Goal: Transaction & Acquisition: Subscribe to service/newsletter

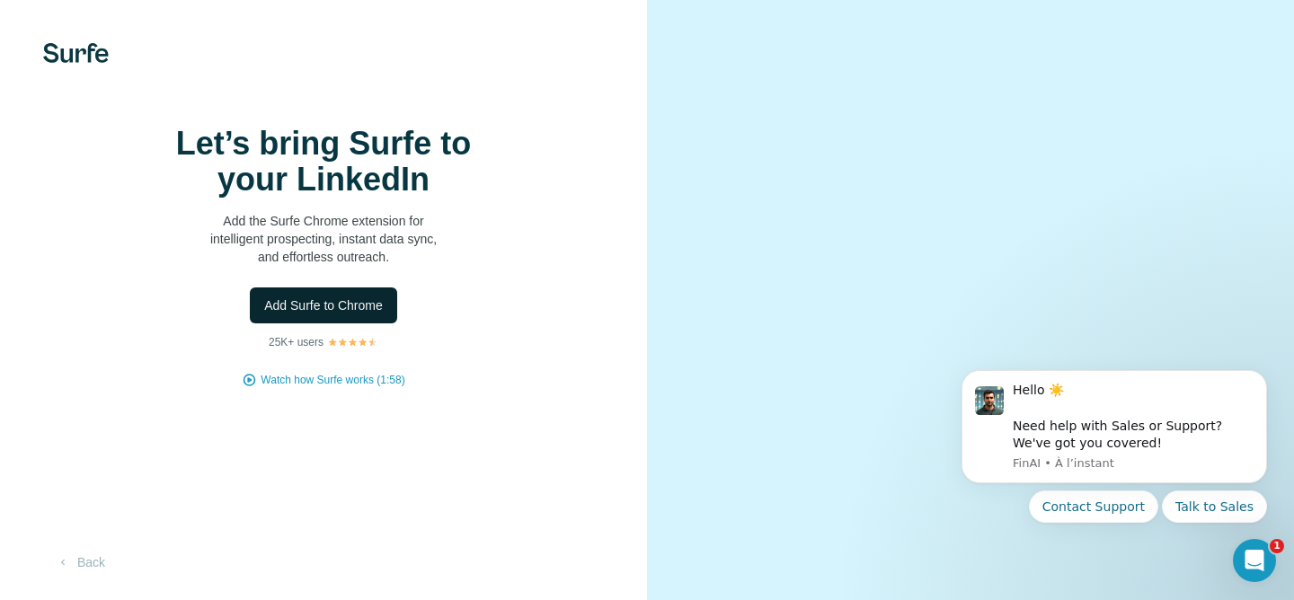
click at [328, 324] on button "Add Surfe to Chrome" at bounding box center [323, 306] width 147 height 36
click at [333, 315] on span "Add Surfe to Chrome" at bounding box center [323, 306] width 119 height 18
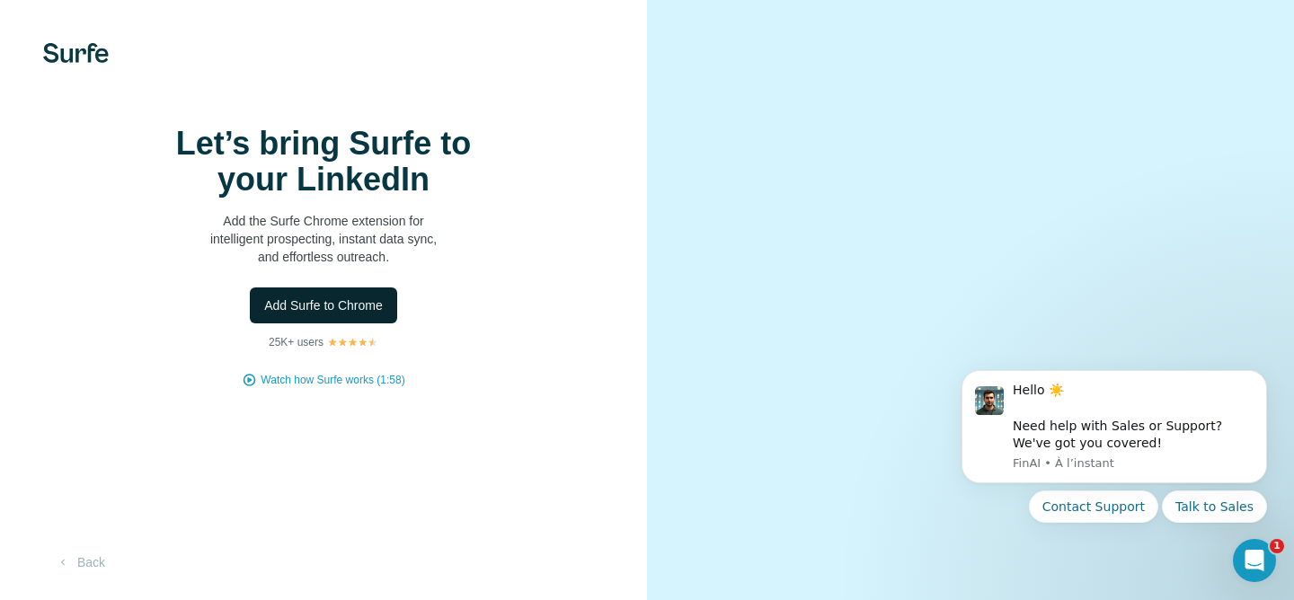
click at [307, 297] on span "Add Surfe to Chrome" at bounding box center [323, 306] width 119 height 18
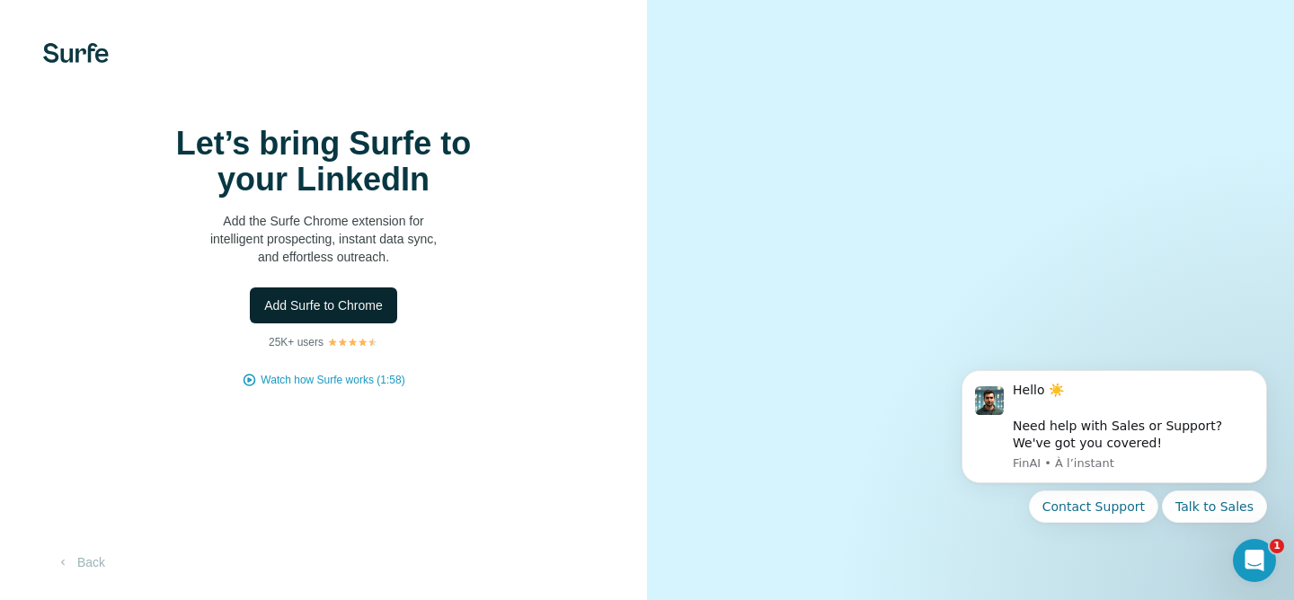
click at [307, 297] on span "Add Surfe to Chrome" at bounding box center [323, 306] width 119 height 18
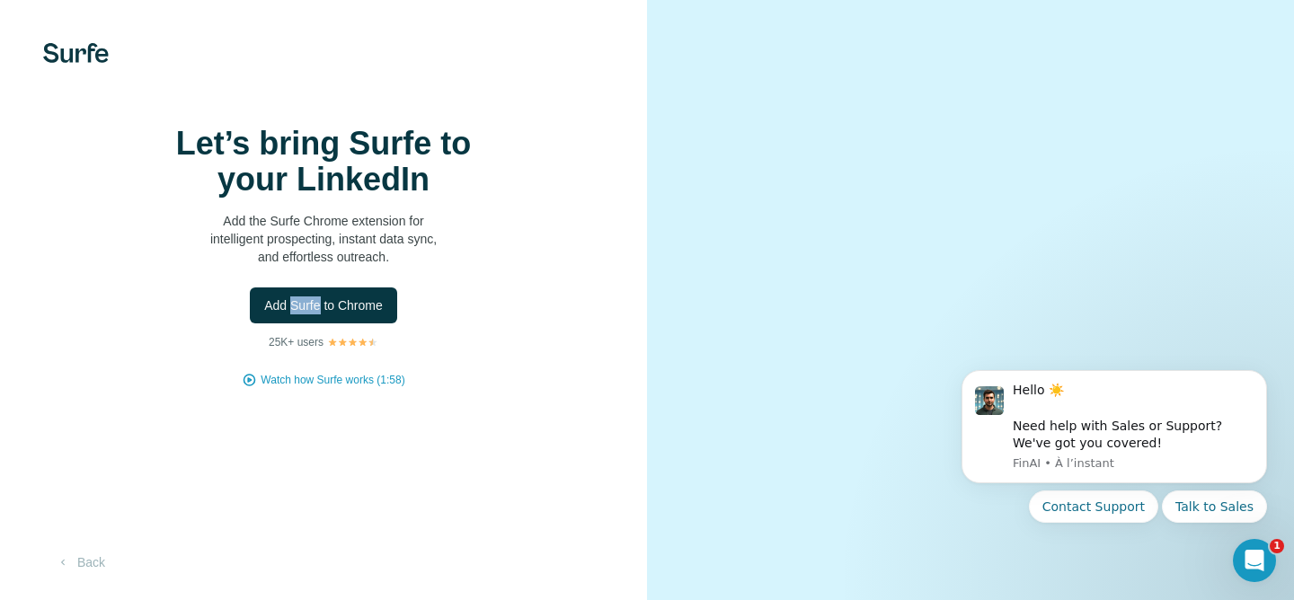
click at [412, 306] on div "Let’s bring Surfe to your LinkedIn Add the Surfe Chrome extension for intellige…" at bounding box center [323, 257] width 575 height 262
click at [329, 297] on span "Add Surfe to Chrome" at bounding box center [323, 306] width 119 height 18
click at [312, 297] on span "Add Surfe to Chrome" at bounding box center [323, 306] width 119 height 18
click at [315, 297] on span "Add Surfe to Chrome" at bounding box center [323, 306] width 119 height 18
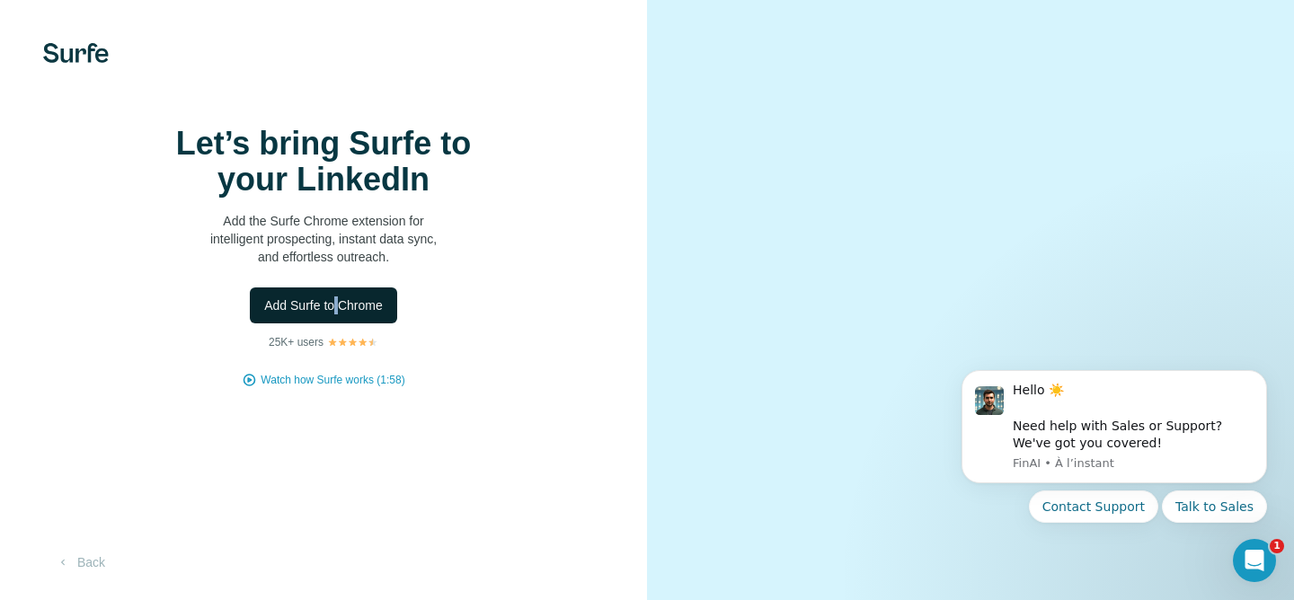
scroll to position [0, 0]
click at [1257, 561] on icon "Ouvrir le Messenger Intercom" at bounding box center [1253, 559] width 30 height 30
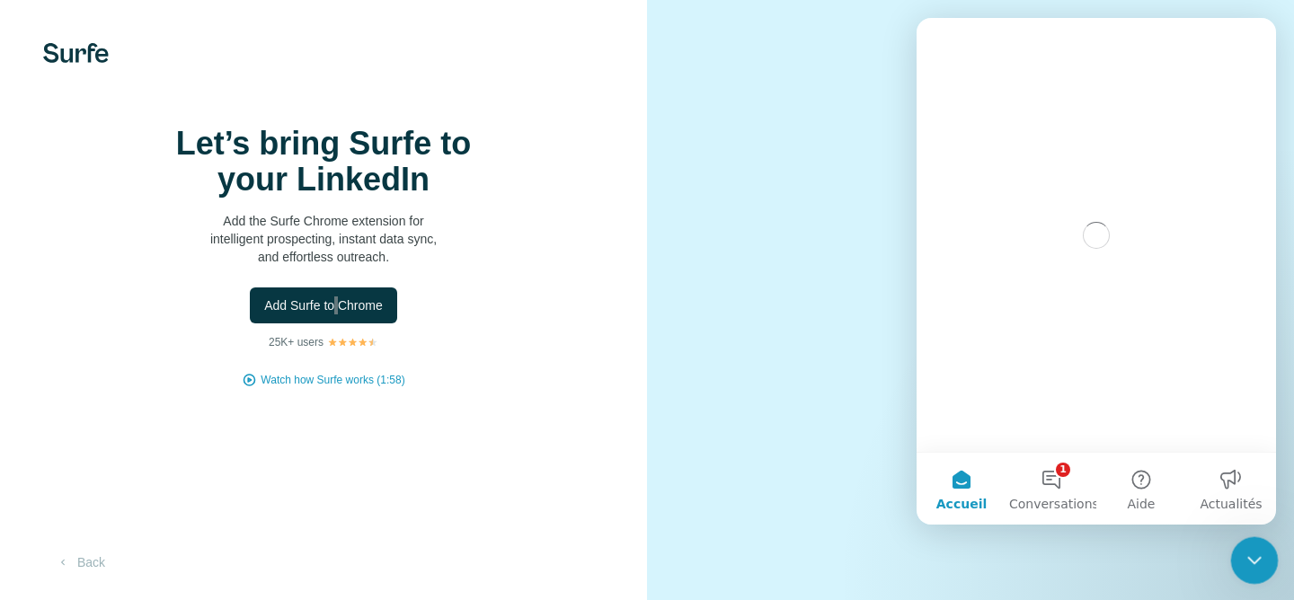
click at [1257, 561] on icon "Fermer le Messenger Intercom" at bounding box center [1252, 558] width 22 height 22
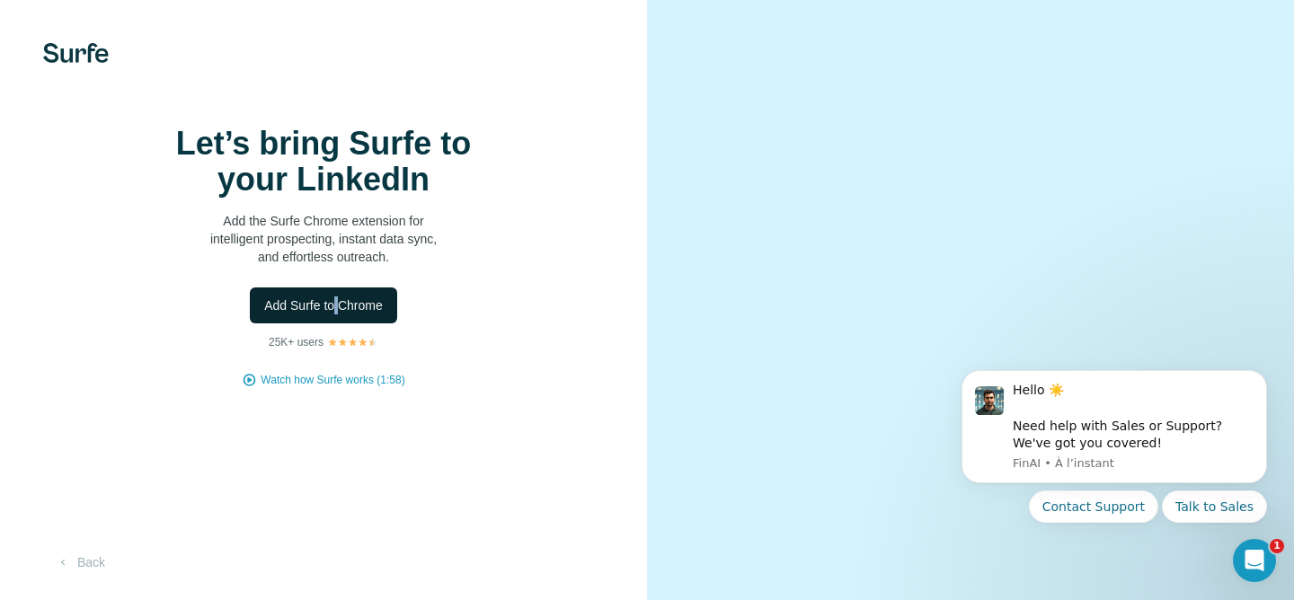
click at [356, 315] on span "Add Surfe to Chrome" at bounding box center [323, 306] width 119 height 18
click at [83, 40] on div "Let’s bring Surfe to your LinkedIn Add the Surfe Chrome extension for intellige…" at bounding box center [323, 300] width 647 height 600
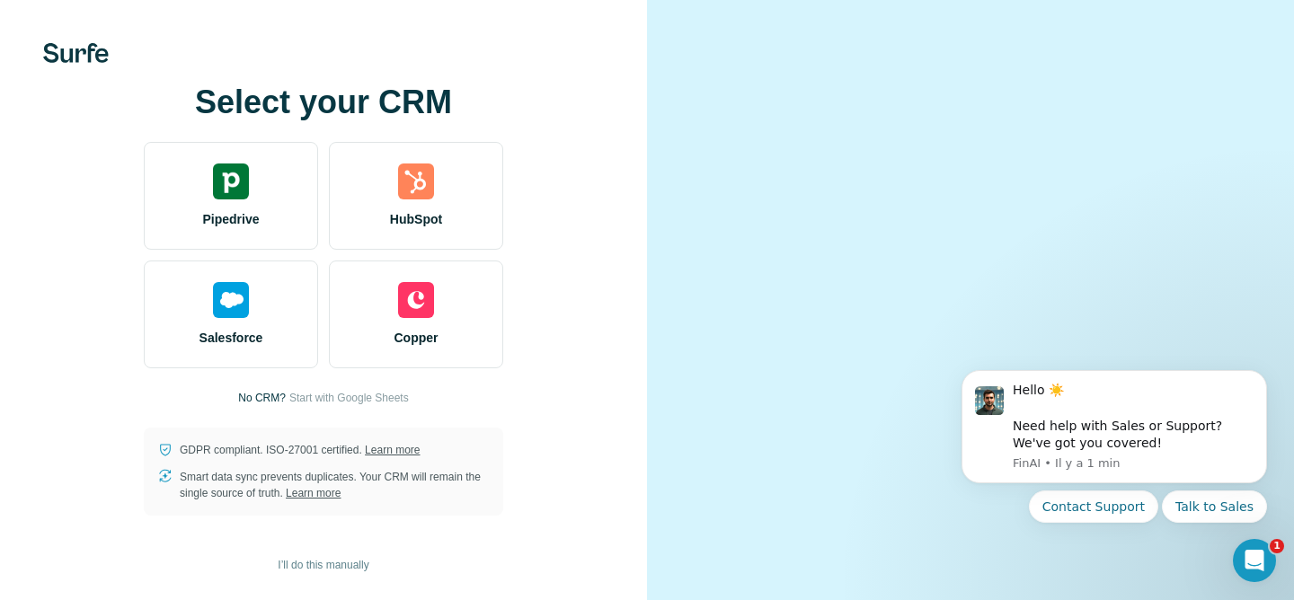
click at [838, 164] on video at bounding box center [970, 300] width 546 height 273
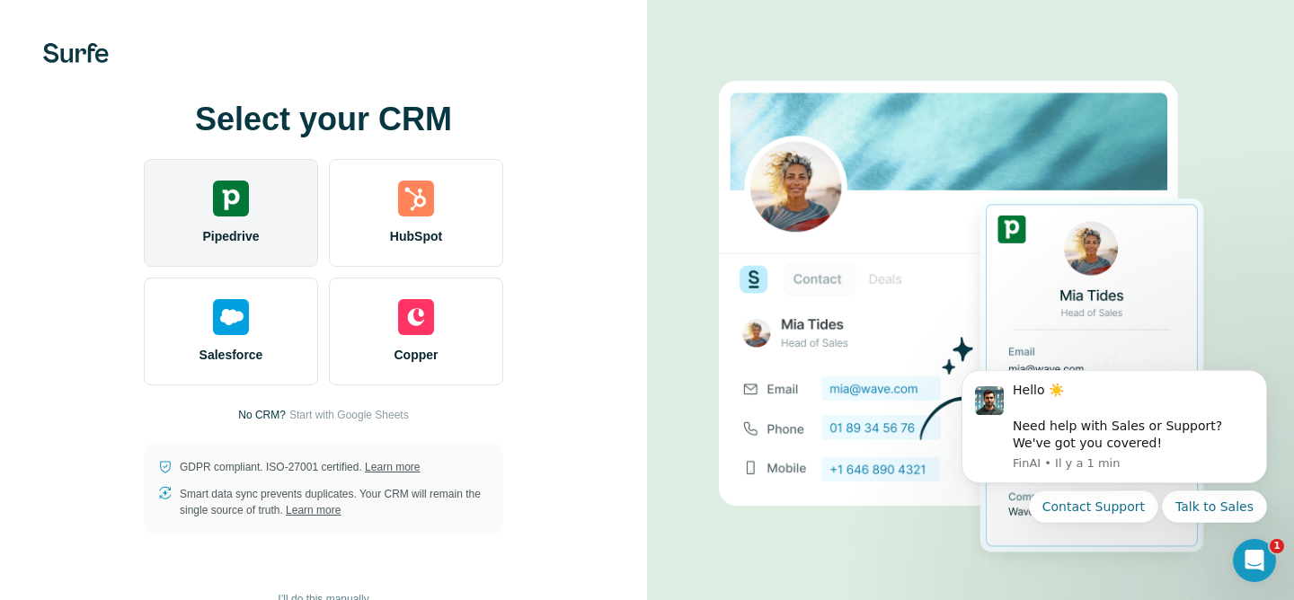
click at [253, 258] on div "Pipedrive" at bounding box center [231, 213] width 174 height 108
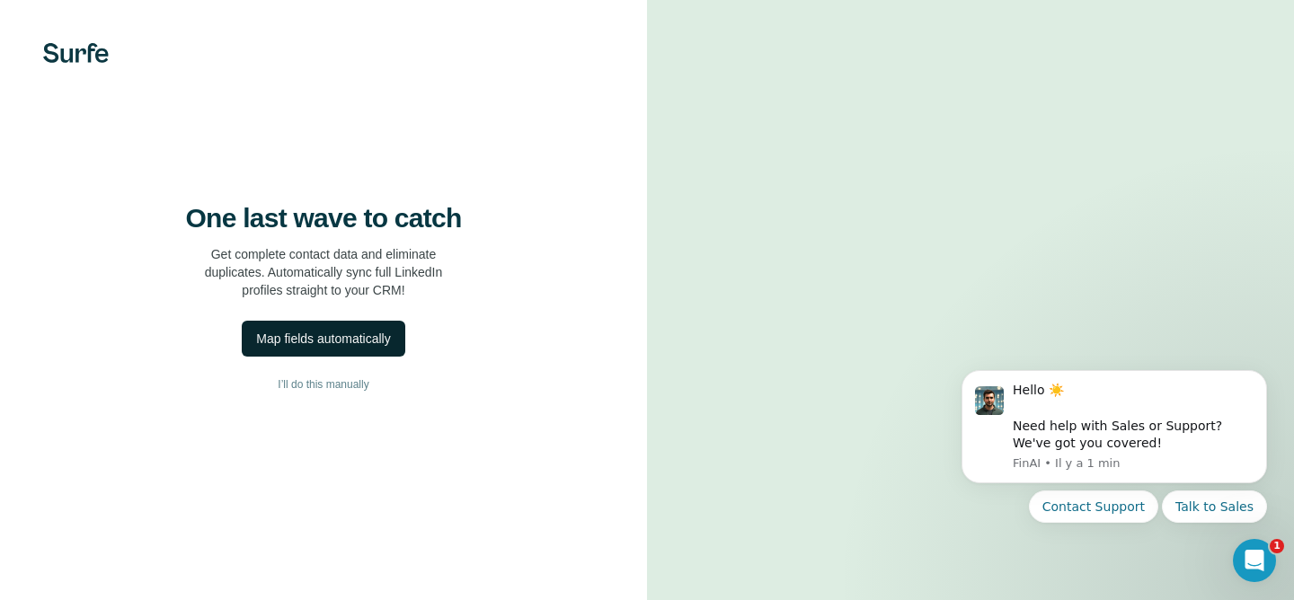
click at [326, 348] on div "Map fields automatically" at bounding box center [323, 339] width 134 height 18
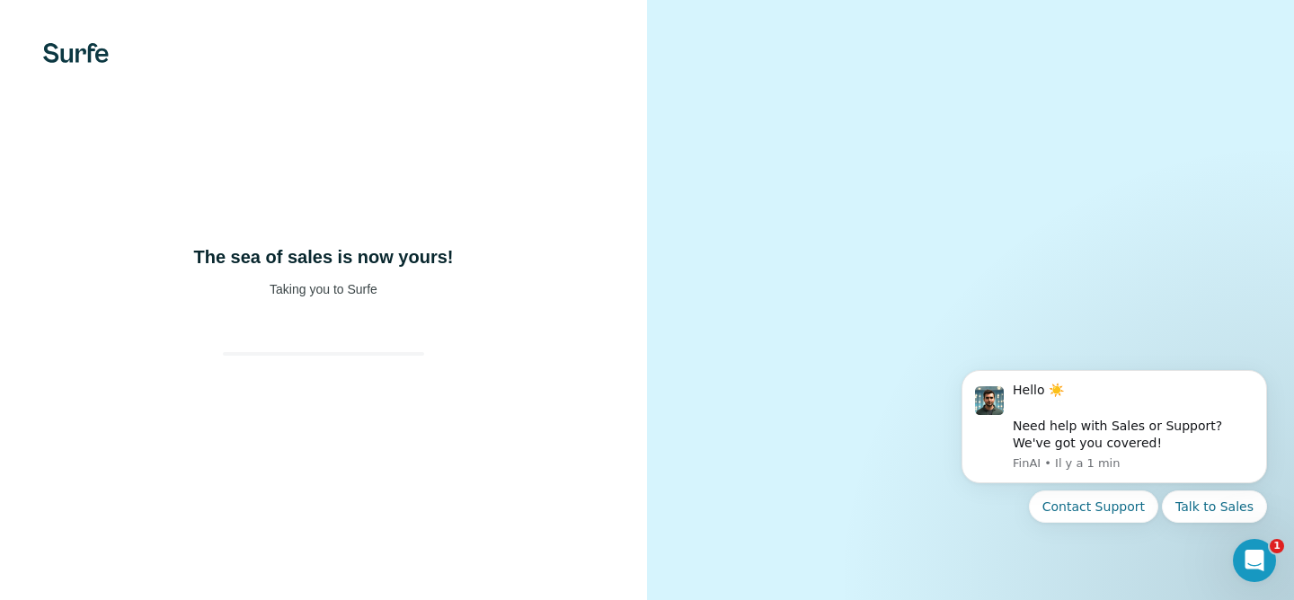
click at [965, 171] on video at bounding box center [970, 300] width 546 height 273
